Goal: Task Accomplishment & Management: Complete application form

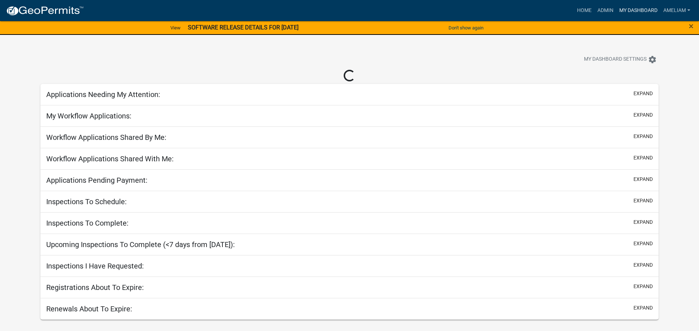
click at [636, 11] on link "My Dashboard" at bounding box center [638, 11] width 44 height 14
select select "3: 100"
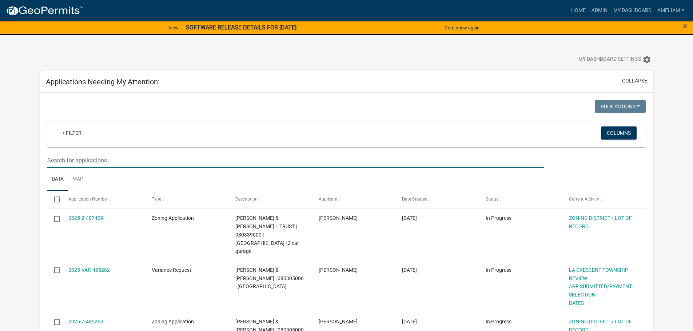
click at [95, 163] on input "text" at bounding box center [295, 160] width 497 height 15
click at [230, 164] on input "text" at bounding box center [295, 160] width 497 height 15
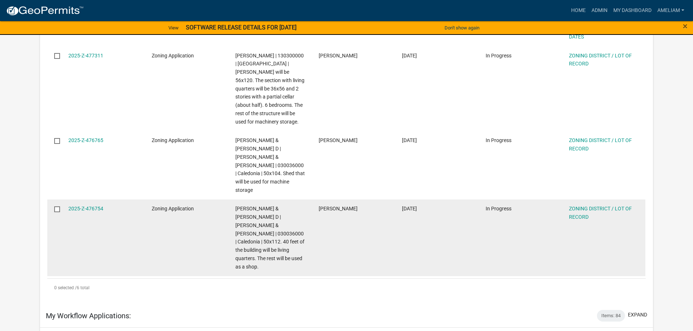
scroll to position [327, 0]
type input "[PERSON_NAME]"
click at [91, 205] on link "2025-Z-476754" at bounding box center [85, 208] width 35 height 6
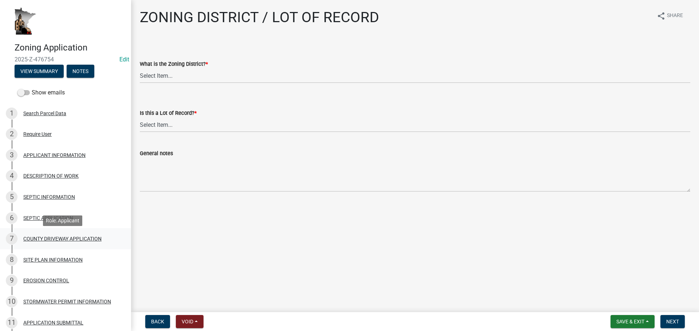
scroll to position [109, 0]
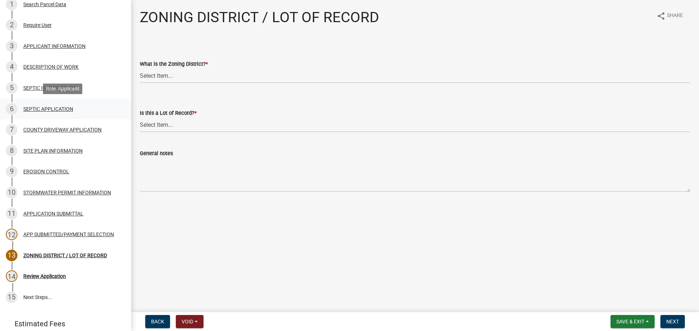
click at [64, 110] on div "SEPTIC APPLICATION" at bounding box center [48, 109] width 50 height 5
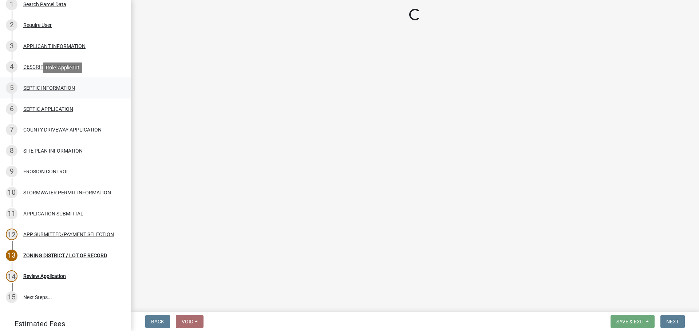
click at [48, 88] on div "SEPTIC INFORMATION" at bounding box center [49, 87] width 52 height 5
select select "ffa8c03c-783b-493f-bbe4-768cead083d8"
select select "393a6e79-731c-4c45-8900-76e5bd3bc101"
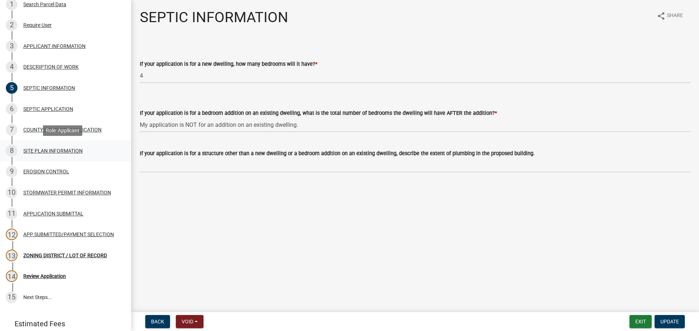
click at [48, 146] on div "8 SITE PLAN INFORMATION" at bounding box center [63, 151] width 114 height 12
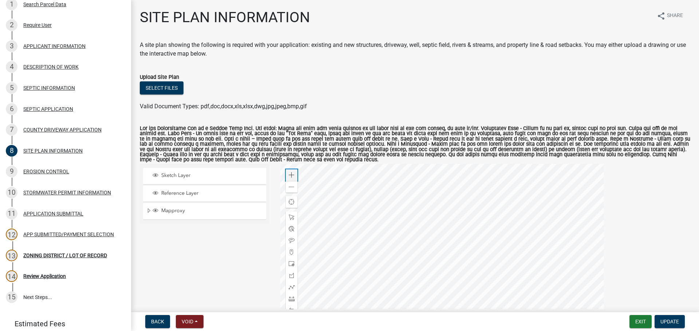
click at [290, 176] on span at bounding box center [292, 175] width 6 height 6
click at [417, 256] on div at bounding box center [441, 255] width 323 height 182
